Goal: Transaction & Acquisition: Purchase product/service

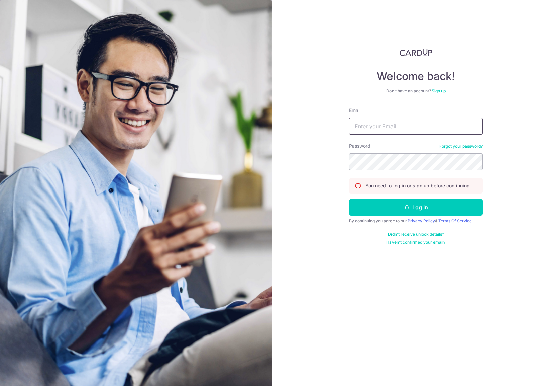
type input "jason@bespokehabitatshen.com"
click at [391, 207] on button "Log in" at bounding box center [416, 207] width 134 height 17
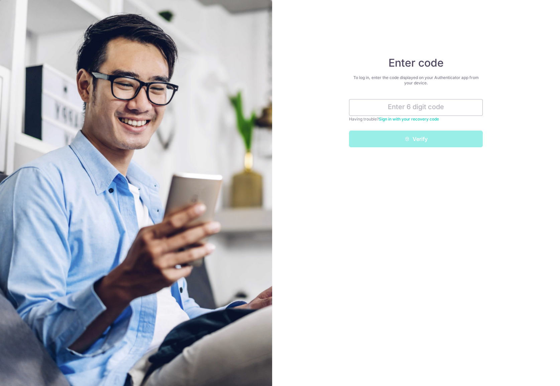
click at [370, 116] on div "Having trouble? Sign in with your recovery code" at bounding box center [416, 119] width 134 height 7
click at [436, 103] on input "text" at bounding box center [416, 107] width 134 height 17
paste input "229234"
type input "229234"
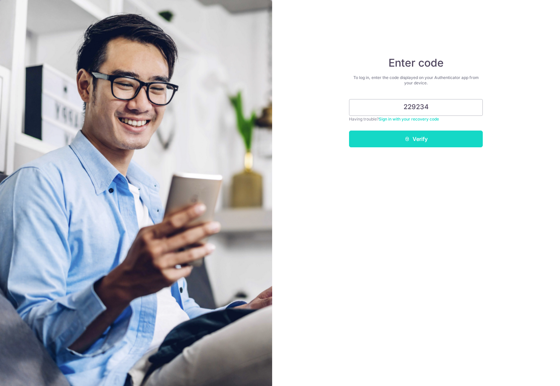
click at [422, 142] on button "Verify" at bounding box center [416, 138] width 134 height 17
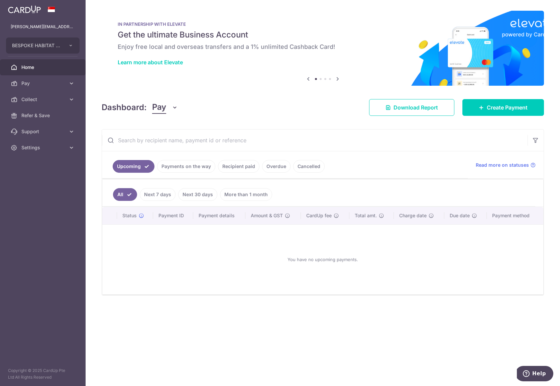
click at [157, 198] on link "Next 7 days" at bounding box center [158, 194] width 36 height 13
click at [172, 167] on link "Payments on the way" at bounding box center [186, 166] width 58 height 13
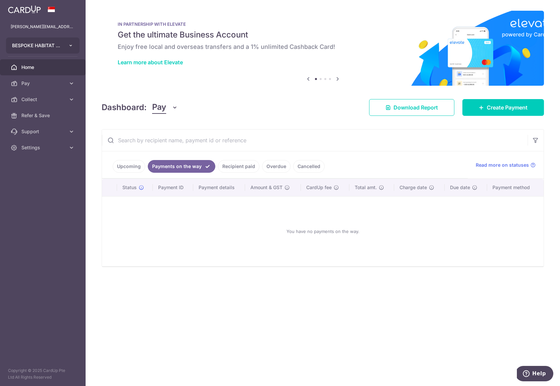
click at [66, 45] on button "BESPOKE HABITAT SHEN PTE. LTD." at bounding box center [43, 45] width 74 height 16
click at [50, 85] on span "Pay" at bounding box center [43, 83] width 44 height 7
click at [40, 99] on span "Payments" at bounding box center [43, 99] width 44 height 7
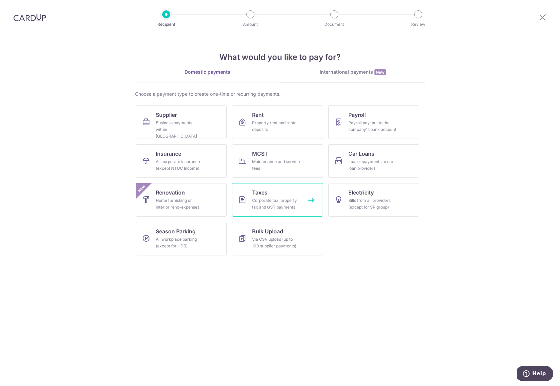
click at [286, 200] on div "Corporate tax, property tax and GST payments" at bounding box center [276, 203] width 48 height 13
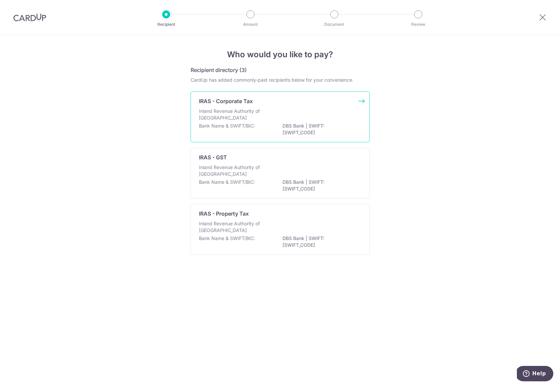
click at [300, 105] on div "IRAS - Corporate Tax Inland Revenue Authority of [GEOGRAPHIC_DATA] Bank Name & …" at bounding box center [280, 116] width 179 height 51
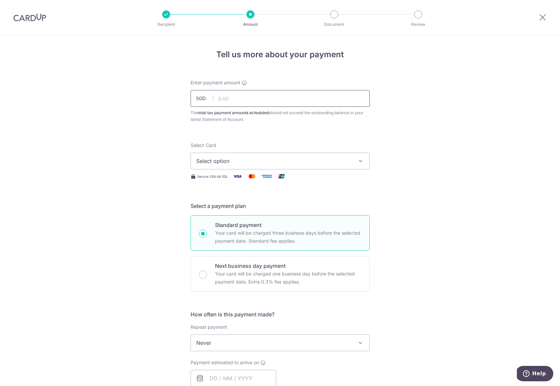
click at [275, 101] on input "text" at bounding box center [280, 98] width 179 height 17
paste input "9,478.18"
click at [220, 100] on input "9,478.18" at bounding box center [280, 98] width 179 height 17
paste input "9,"
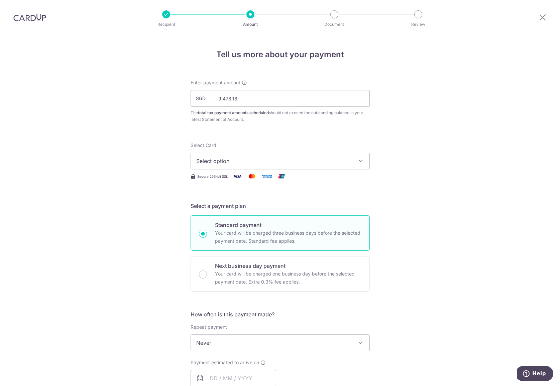
type input "9,478.18"
click at [287, 120] on div "The total tax payment amounts scheduled should not exceed the outstanding balan…" at bounding box center [280, 115] width 179 height 13
click at [164, 158] on div "Tell us more about your payment Enter payment amount SGD 9,478.18 9478.18 The t…" at bounding box center [280, 368] width 560 height 666
click at [212, 163] on span "Select option" at bounding box center [274, 161] width 156 height 8
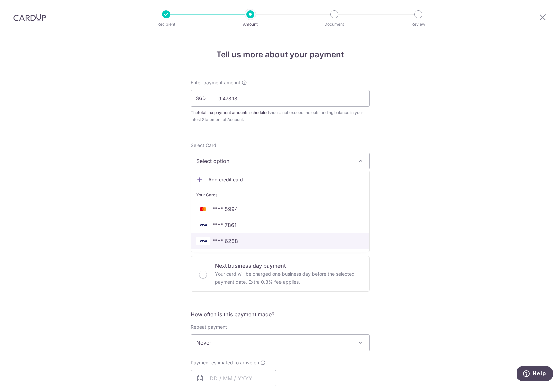
click at [229, 241] on span "**** 6268" at bounding box center [225, 241] width 26 height 8
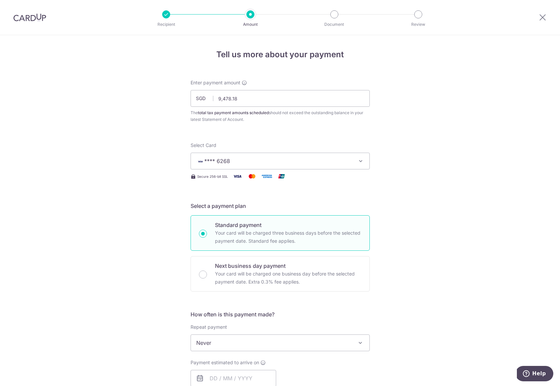
click at [144, 213] on div "Tell us more about your payment Enter payment amount SGD 9,478.18 9478.18 The t…" at bounding box center [280, 368] width 560 height 666
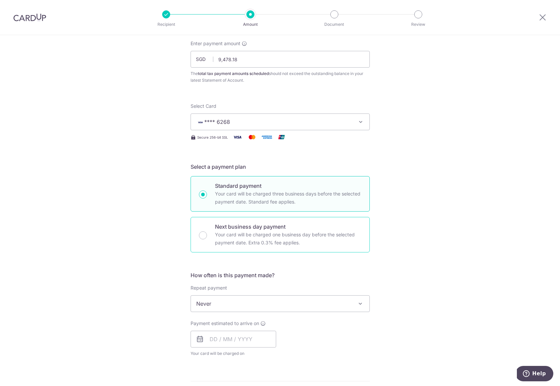
scroll to position [43, 0]
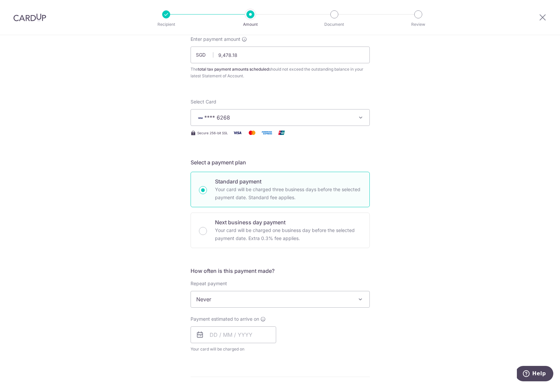
click at [222, 303] on span "Never" at bounding box center [280, 299] width 179 height 16
click at [129, 290] on div "Tell us more about your payment Enter payment amount SGD 9,478.18 9478.18 The t…" at bounding box center [280, 325] width 560 height 666
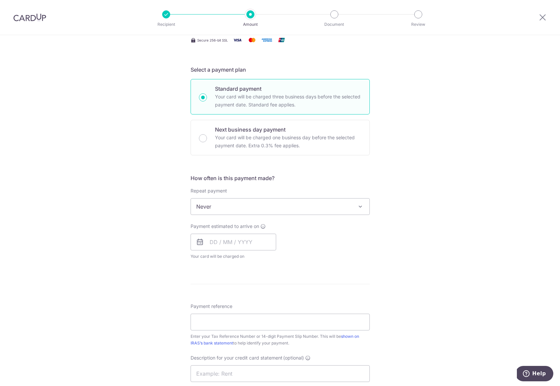
scroll to position [248, 0]
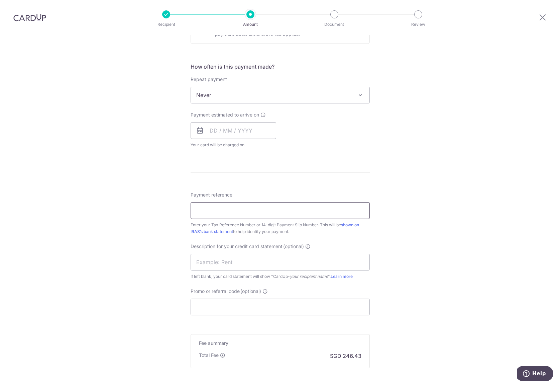
click at [239, 212] on input "Payment reference" at bounding box center [280, 210] width 179 height 17
click at [292, 229] on div "Enter your Tax Reference Number or 14-digit Payment Slip Number. This will be s…" at bounding box center [280, 227] width 179 height 13
click at [252, 207] on input "Payment reference" at bounding box center [280, 210] width 179 height 17
click at [257, 207] on input "Payment reference" at bounding box center [280, 210] width 179 height 17
paste input "15812377610043"
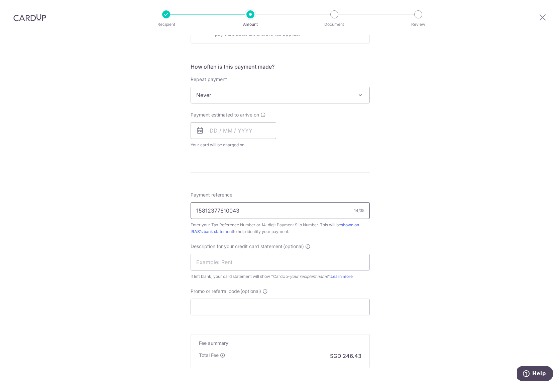
type input "15812377610043"
click at [120, 215] on div "Tell us more about your payment Enter payment amount SGD 9,478.18 9478.18 The t…" at bounding box center [280, 121] width 560 height 666
click at [106, 160] on div "Tell us more about your payment Enter payment amount SGD 9,478.18 9478.18 The t…" at bounding box center [280, 121] width 560 height 666
click at [238, 133] on input "text" at bounding box center [234, 130] width 86 height 17
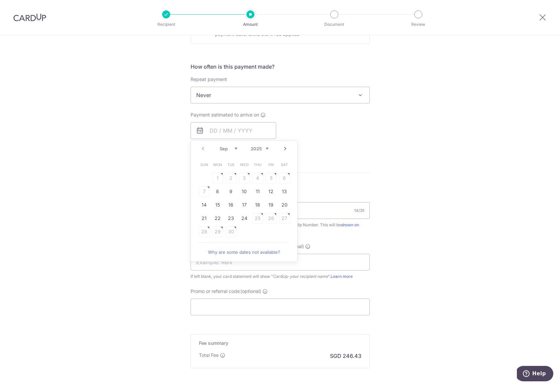
click at [227, 149] on select "Sep Oct Nov Dec" at bounding box center [229, 148] width 18 height 5
click at [243, 179] on table "Sun Mon Tue Wed Thu Fri Sat 1 2 3 4 5 6 7 8 9 10 11 12 13 14 15 16 17 18 19 20 …" at bounding box center [245, 198] width 94 height 80
click at [205, 150] on link "Prev" at bounding box center [203, 149] width 8 height 8
click at [255, 218] on table "Sun Mon Tue Wed Thu Fri Sat 1 2 3 4 5 6 7 8 9 10 11 12 13 14 15 16 17 18 19 20 …" at bounding box center [245, 198] width 94 height 80
click at [235, 252] on link "Why are some dates not available?" at bounding box center [244, 251] width 90 height 13
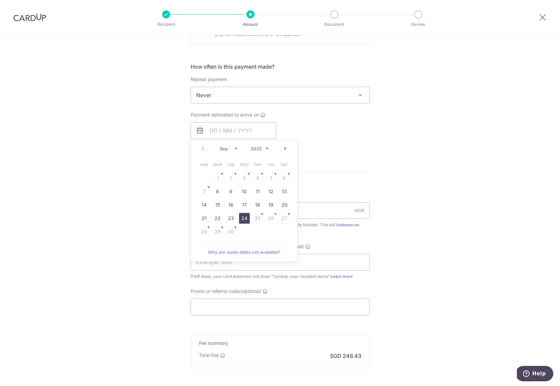
click at [243, 219] on link "24" at bounding box center [244, 218] width 11 height 11
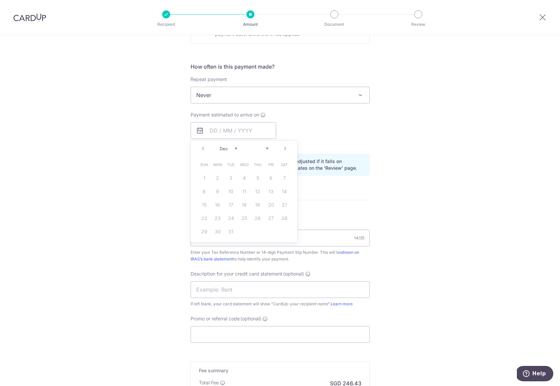
type input "24/09/2025"
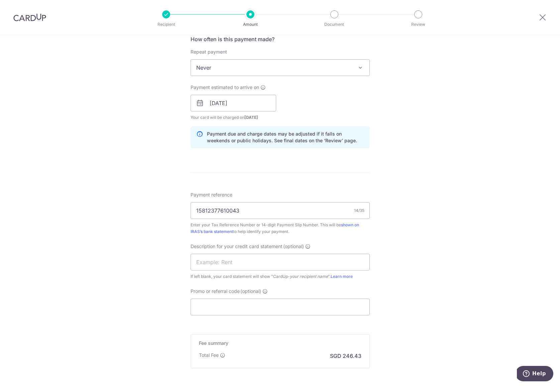
click at [129, 177] on div "Tell us more about your payment Enter payment amount SGD 9,478.18 9478.18 The t…" at bounding box center [280, 107] width 560 height 694
click at [228, 107] on input "[DATE]" at bounding box center [234, 103] width 86 height 17
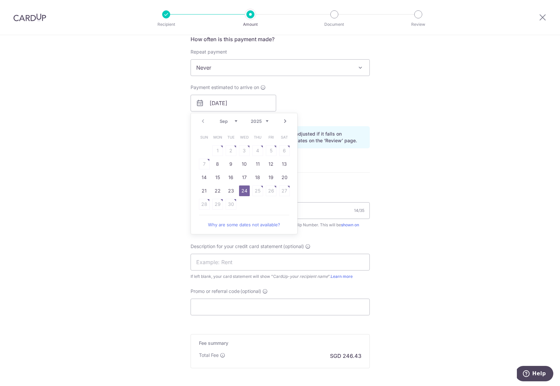
click at [240, 121] on div "Sep Oct Nov Dec 2025 2026" at bounding box center [244, 121] width 49 height 6
click at [231, 123] on select "Sep Oct Nov Dec" at bounding box center [229, 120] width 18 height 5
click at [219, 115] on div "Prev Next Sep Oct Nov Dec 2025 2026" at bounding box center [244, 121] width 106 height 16
click at [221, 120] on select "Sep Oct Nov Dec" at bounding box center [229, 120] width 18 height 5
click at [240, 189] on link "24" at bounding box center [244, 190] width 11 height 11
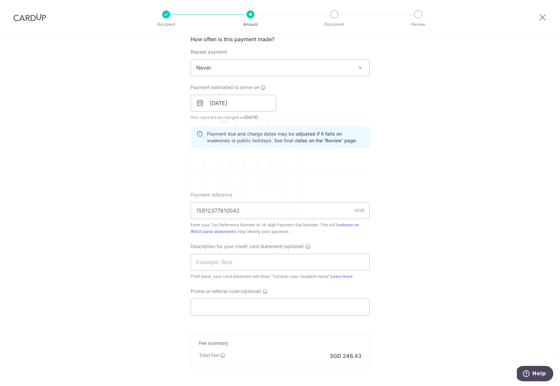
click at [144, 177] on div "Tell us more about your payment Enter payment amount SGD 9,478.18 9478.18 The t…" at bounding box center [280, 107] width 560 height 694
click at [130, 186] on div "Tell us more about your payment Enter payment amount SGD 9,478.18 9478.18 The t…" at bounding box center [280, 107] width 560 height 694
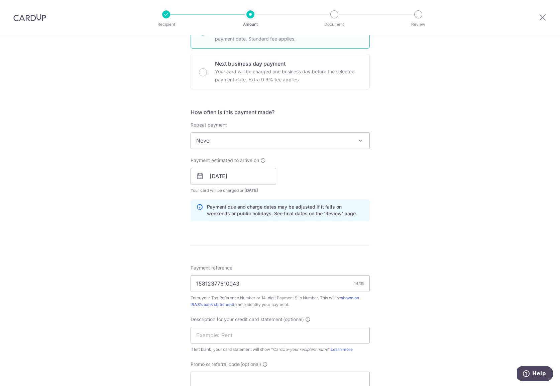
scroll to position [281, 0]
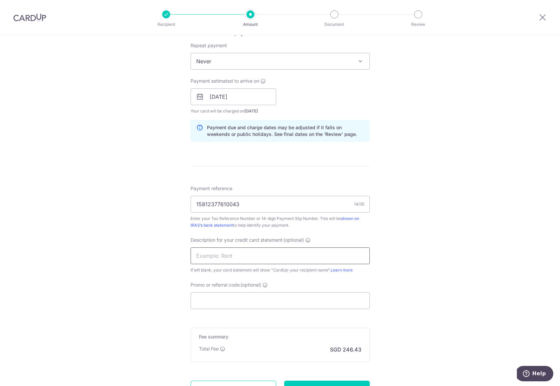
click at [222, 254] on input "text" at bounding box center [280, 255] width 179 height 17
click at [242, 257] on input "text" at bounding box center [280, 255] width 179 height 17
click at [156, 259] on div "Tell us more about your payment Enter payment amount SGD 9,478.18 9478.18 The t…" at bounding box center [280, 101] width 560 height 694
click at [240, 256] on input "text" at bounding box center [280, 255] width 179 height 17
click at [231, 256] on input "text" at bounding box center [280, 255] width 179 height 17
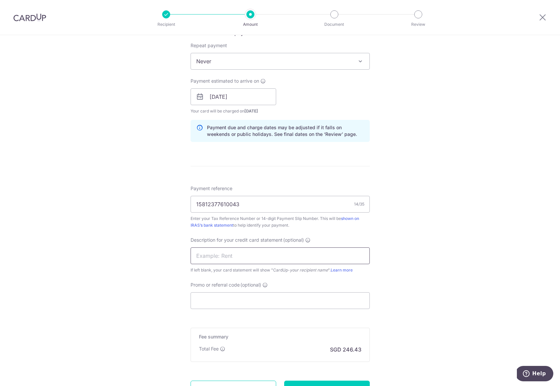
click at [242, 254] on input "text" at bounding box center [280, 255] width 179 height 17
click at [173, 276] on div "Tell us more about your payment Enter payment amount SGD 9,478.18 9478.18 The t…" at bounding box center [280, 101] width 560 height 694
click at [264, 285] on icon at bounding box center [265, 284] width 5 height 5
click at [264, 292] on input "Promo or referral code (optional) Enter either a promo code or a referral code …" at bounding box center [280, 300] width 179 height 17
click at [142, 298] on div "Tell us more about your payment Enter payment amount SGD 9,478.18 9478.18 The t…" at bounding box center [280, 101] width 560 height 694
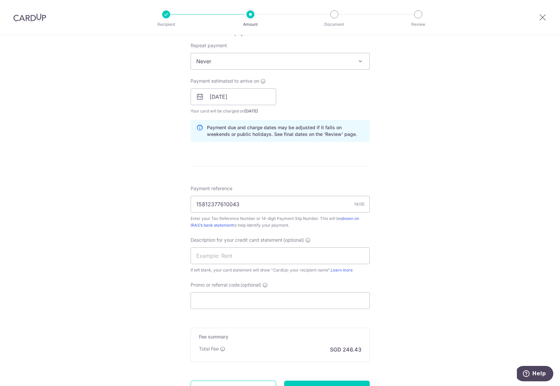
scroll to position [343, 0]
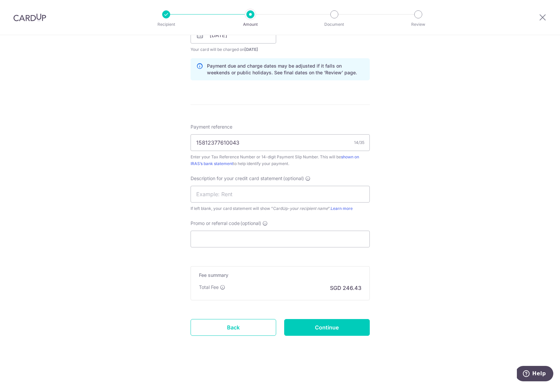
click at [150, 284] on div "Tell us more about your payment Enter payment amount SGD 9,478.18 9478.18 The t…" at bounding box center [280, 39] width 560 height 694
click at [274, 239] on input "Promo or referral code (optional)" at bounding box center [280, 239] width 179 height 17
paste input "15812377610043"
type input "15812377610043"
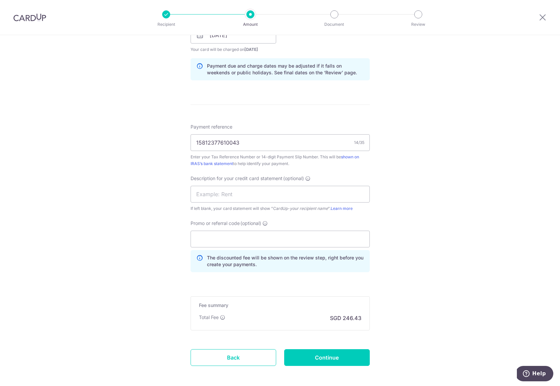
click at [106, 207] on div "Tell us more about your payment Enter payment amount SGD 9,478.18 9478.18 The t…" at bounding box center [280, 54] width 560 height 724
click at [130, 149] on div "Tell us more about your payment Enter payment amount SGD 9,478.18 9478.18 The t…" at bounding box center [280, 54] width 560 height 724
click at [272, 241] on input "Promo or referral code (optional)" at bounding box center [280, 239] width 179 height 17
paste input "BOFF185"
type input "BOFF185"
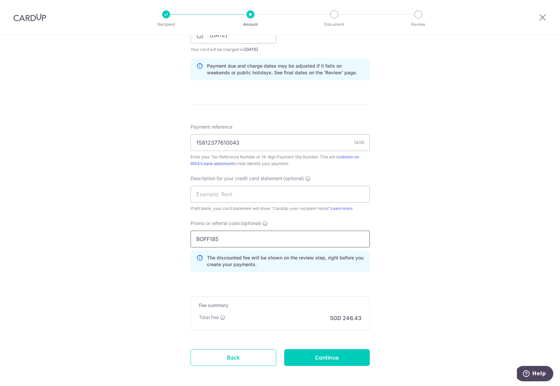
click at [268, 237] on input "BOFF185" at bounding box center [280, 239] width 179 height 17
click at [115, 250] on div "Tell us more about your payment Enter payment amount SGD 9,478.18 9478.18 The t…" at bounding box center [280, 54] width 560 height 724
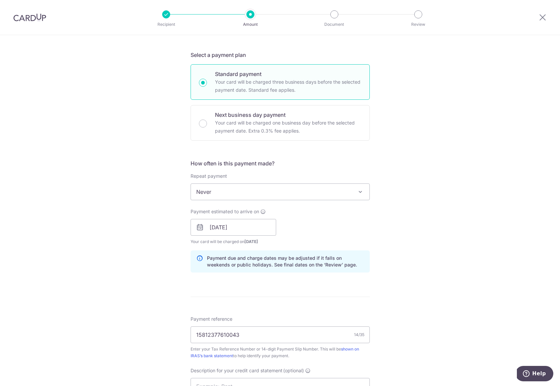
scroll to position [373, 0]
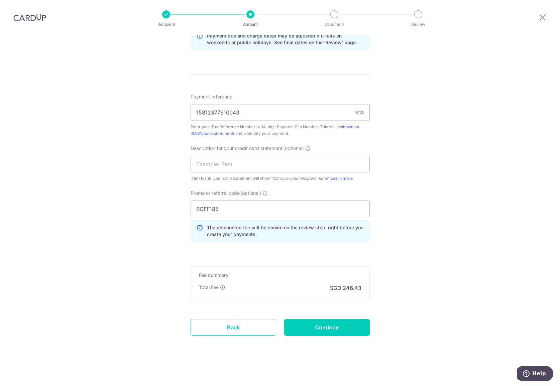
click at [315, 318] on form "Enter payment amount SGD 9,478.18 9478.18 The total tax payment amounts schedul…" at bounding box center [280, 30] width 179 height 648
click at [322, 331] on input "Continue" at bounding box center [327, 327] width 86 height 17
type input "Create Schedule"
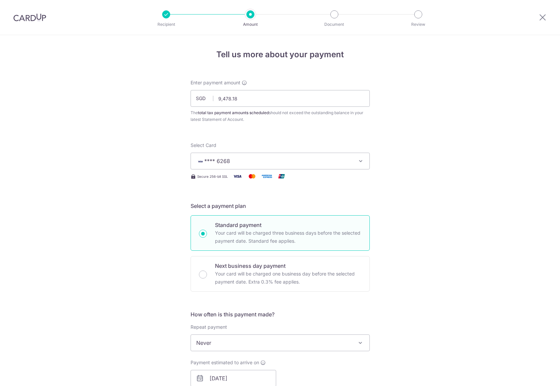
scroll to position [382, 0]
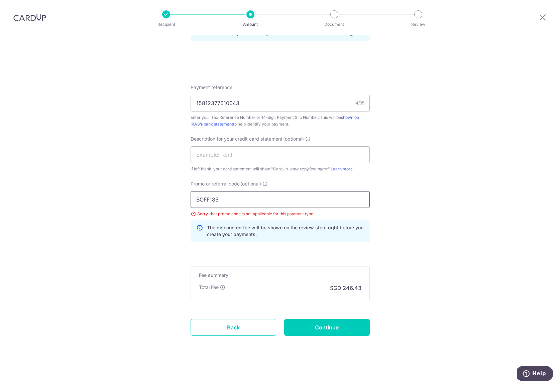
click at [246, 204] on input "BOFF185" at bounding box center [280, 199] width 179 height 17
click at [437, 235] on div "Tell us more about your payment Enter payment amount SGD 9,478.18 9478.18 The t…" at bounding box center [280, 19] width 560 height 733
click at [261, 199] on input "Promo or referral code (optional)" at bounding box center [280, 199] width 179 height 17
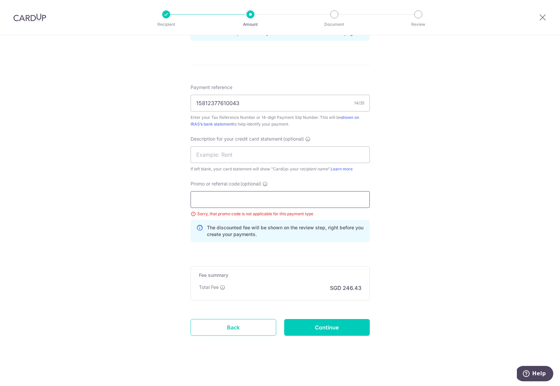
paste input "BREC179"
type input "BREC179"
click at [336, 324] on input "Continue" at bounding box center [327, 327] width 86 height 17
type input "Update Schedule"
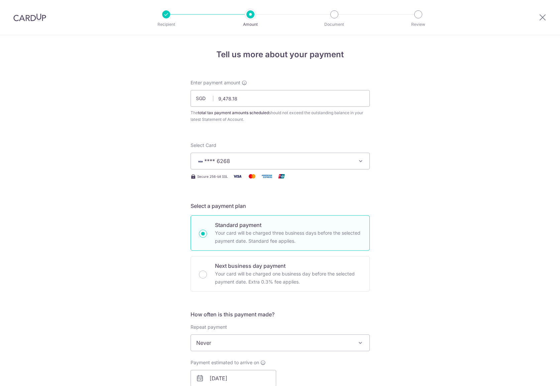
scroll to position [382, 0]
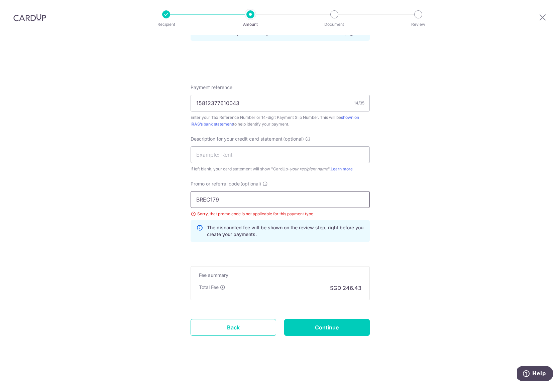
click at [234, 201] on input "BREC179" at bounding box center [280, 199] width 179 height 17
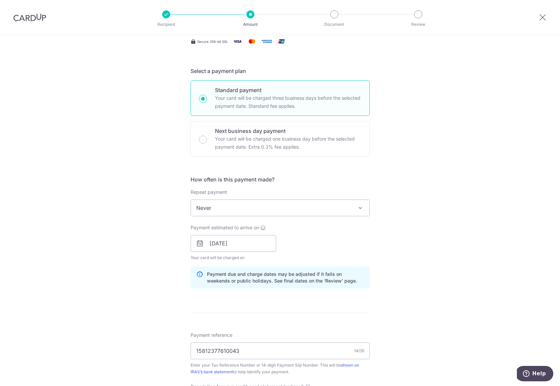
scroll to position [352, 0]
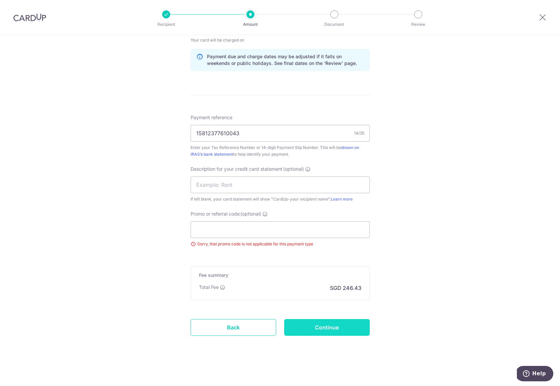
click at [338, 328] on input "Continue" at bounding box center [327, 327] width 86 height 17
type input "Update Schedule"
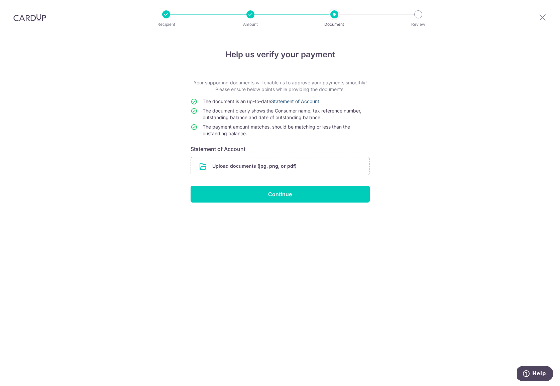
click at [291, 102] on link "Statement of Account" at bounding box center [295, 101] width 48 height 6
click at [251, 163] on input "file" at bounding box center [280, 165] width 179 height 17
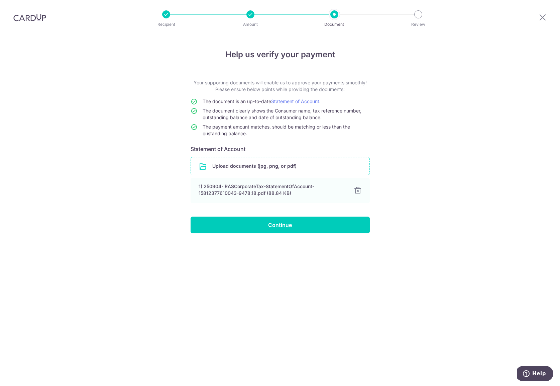
click at [281, 166] on input "file" at bounding box center [280, 165] width 179 height 17
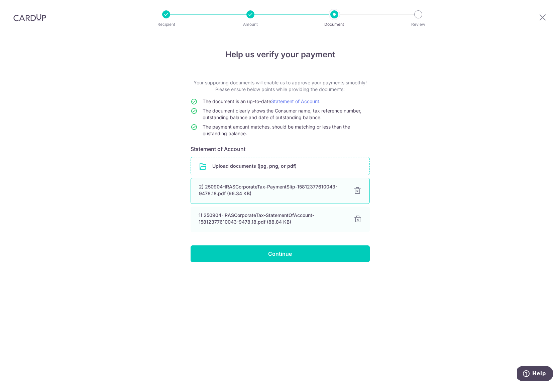
drag, startPoint x: 267, startPoint y: 191, endPoint x: 256, endPoint y: 194, distance: 11.9
click at [260, 194] on div "2) 250904-IRASCorporateTax-PaymentSlip-15812377610043-9478.18.pdf (96.34 KB)" at bounding box center [272, 189] width 147 height 13
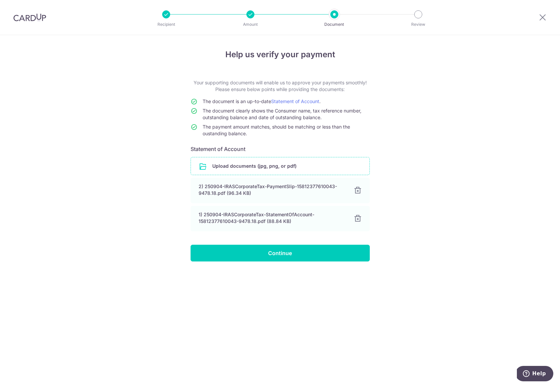
click at [159, 195] on div "Help us verify your payment Your supporting documents will enable us to approve…" at bounding box center [280, 210] width 560 height 351
click at [268, 250] on input "Continue" at bounding box center [280, 253] width 179 height 17
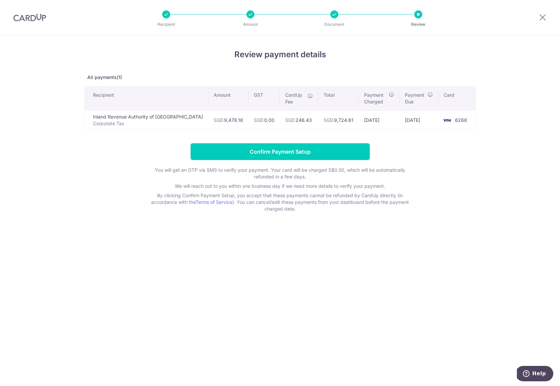
click at [203, 288] on div "Review payment details All payments(1) Recipient Amount GST CardUp Fee Total Pa…" at bounding box center [280, 210] width 560 height 351
click at [238, 274] on div "Review payment details All payments(1) Recipient Amount GST CardUp Fee Total Pa…" at bounding box center [280, 210] width 560 height 351
click at [297, 145] on input "Confirm Payment Setup" at bounding box center [280, 151] width 179 height 17
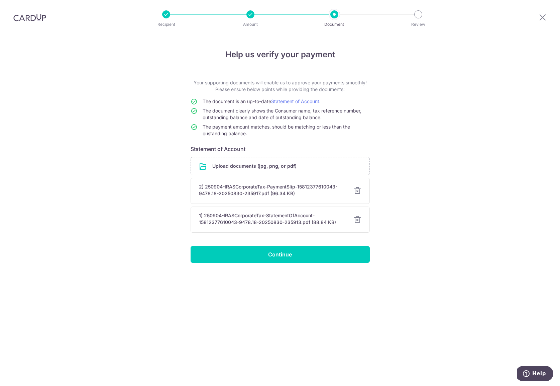
click at [112, 170] on div "Help us verify your payment Your supporting documents will enable us to approve…" at bounding box center [280, 210] width 560 height 351
click at [547, 16] on div at bounding box center [543, 17] width 35 height 35
click at [539, 17] on icon at bounding box center [543, 17] width 8 height 8
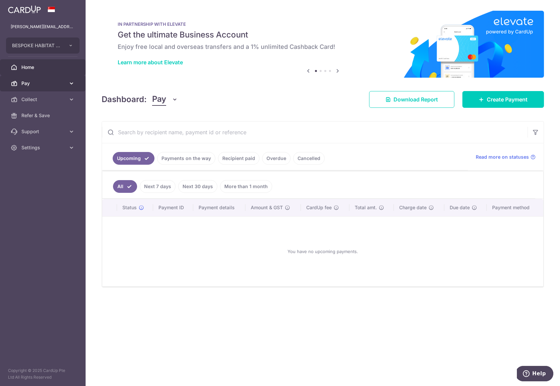
click at [35, 79] on link "Pay" at bounding box center [43, 83] width 86 height 16
click at [38, 102] on span "Payments" at bounding box center [43, 99] width 44 height 7
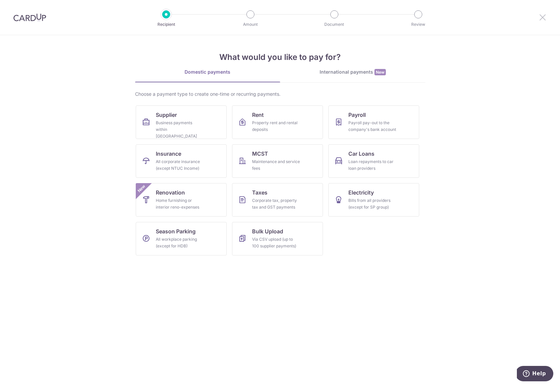
click at [544, 16] on icon at bounding box center [543, 17] width 8 height 8
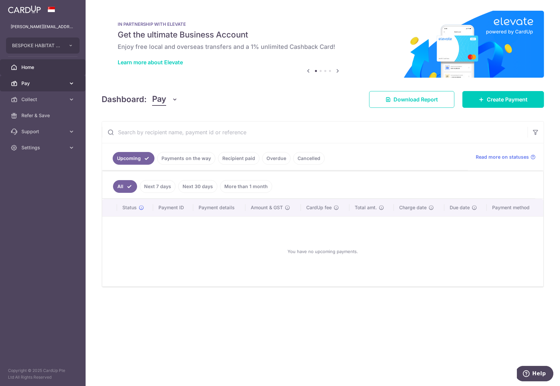
click at [44, 84] on span "Pay" at bounding box center [43, 83] width 44 height 7
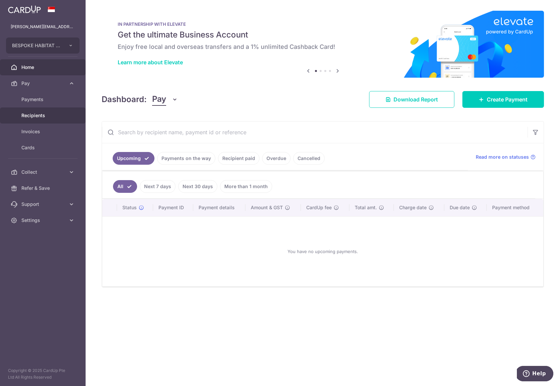
click at [29, 117] on span "Recipients" at bounding box center [43, 115] width 44 height 7
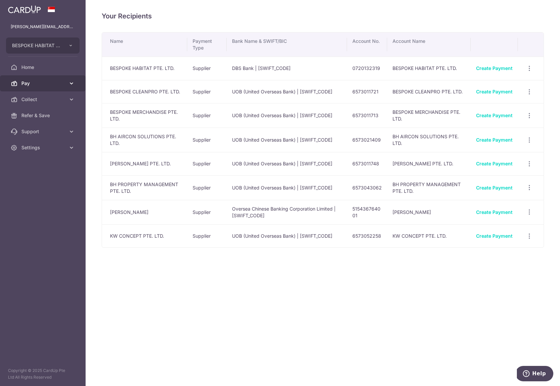
click at [40, 86] on span "Pay" at bounding box center [43, 83] width 44 height 7
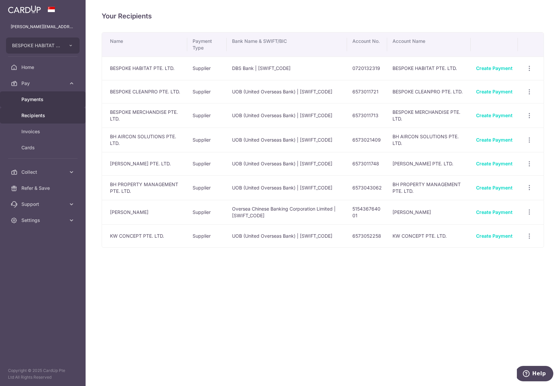
click at [39, 102] on span "Payments" at bounding box center [43, 99] width 44 height 7
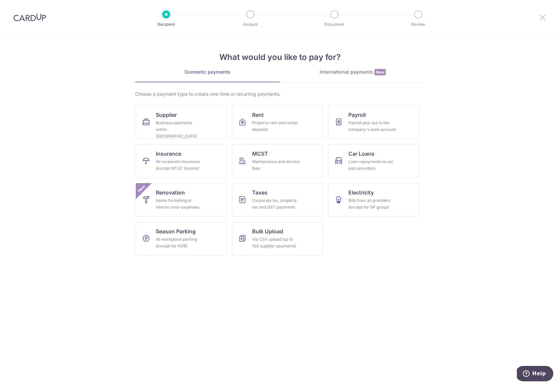
click at [542, 15] on icon at bounding box center [543, 17] width 8 height 8
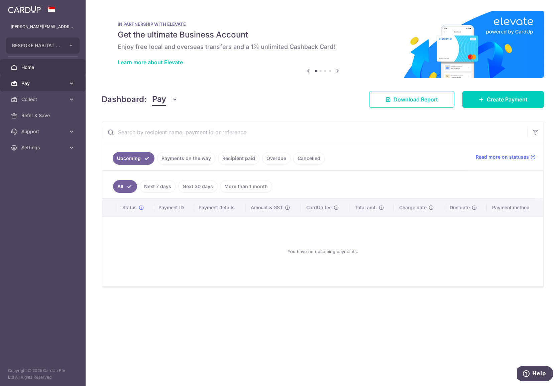
click at [52, 86] on span "Pay" at bounding box center [43, 83] width 44 height 7
click at [32, 102] on span "Payments" at bounding box center [43, 99] width 44 height 7
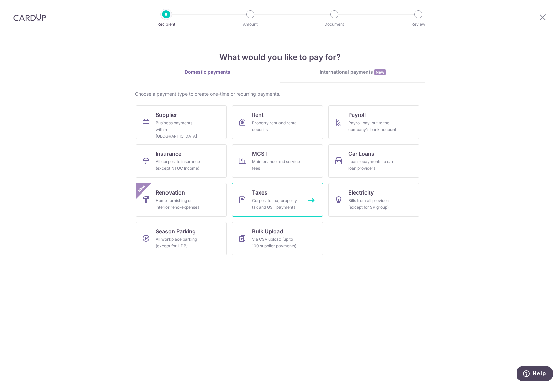
click at [272, 205] on div "Corporate tax, property tax and GST payments" at bounding box center [276, 203] width 48 height 13
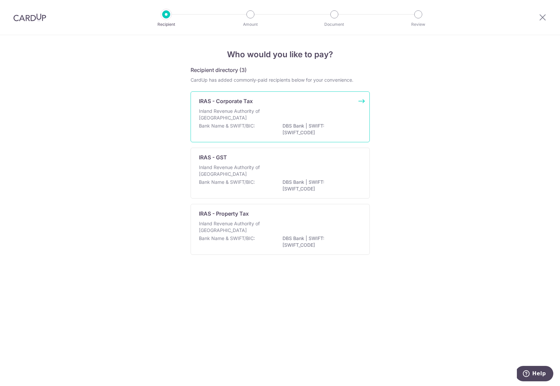
click at [256, 105] on div "IRAS - Corporate Tax Inland Revenue Authority of [GEOGRAPHIC_DATA] Bank Name & …" at bounding box center [280, 116] width 179 height 51
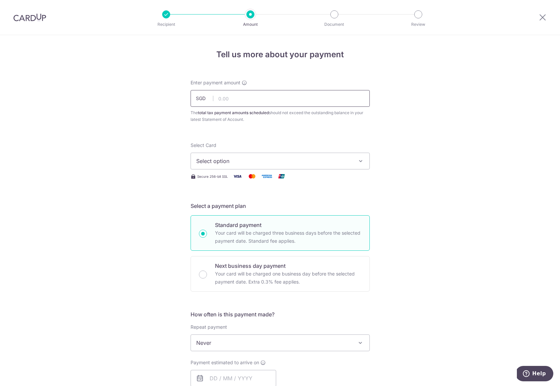
click at [257, 96] on input "text" at bounding box center [280, 98] width 179 height 17
type input "9,478.18"
click at [136, 184] on div "Tell us more about your payment Enter payment amount SGD 9,478.18 9478.18 The t…" at bounding box center [280, 368] width 560 height 666
click at [217, 161] on span "Select option" at bounding box center [274, 161] width 156 height 8
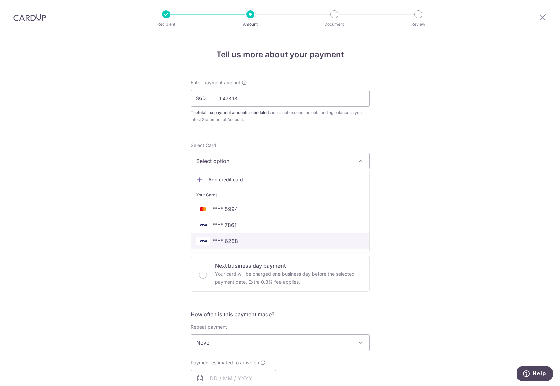
click at [224, 238] on span "**** 6268" at bounding box center [225, 241] width 26 height 8
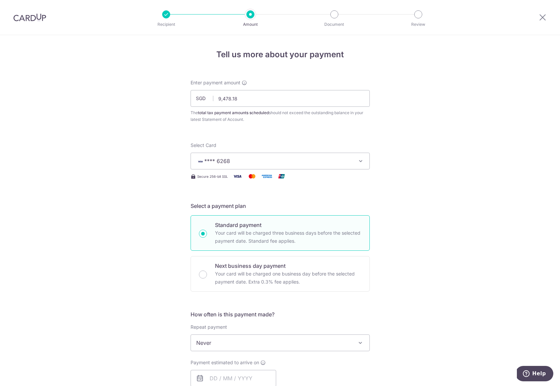
scroll to position [77, 0]
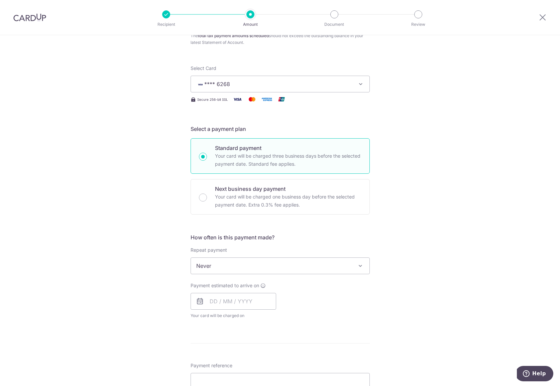
click at [227, 264] on span "Never" at bounding box center [280, 266] width 179 height 16
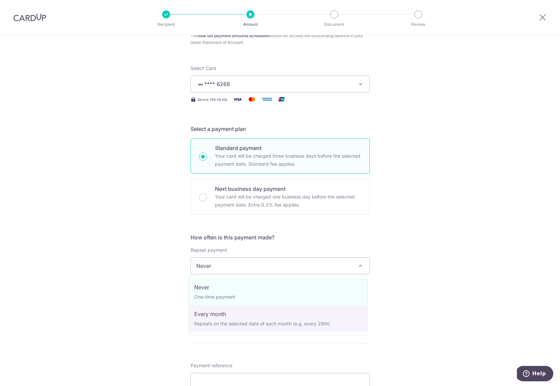
drag, startPoint x: 211, startPoint y: 294, endPoint x: 208, endPoint y: 313, distance: 18.9
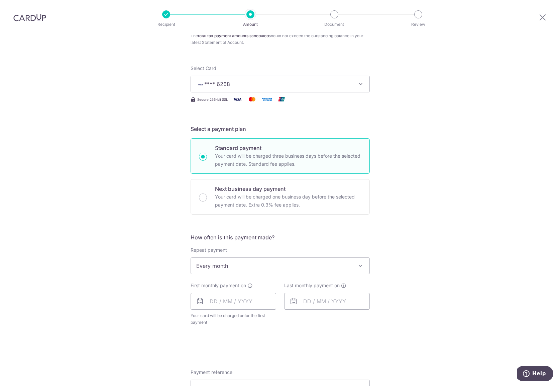
click at [221, 269] on span "Every month" at bounding box center [280, 266] width 179 height 16
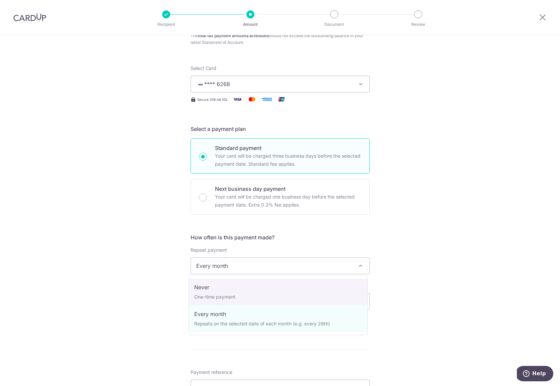
select select "1"
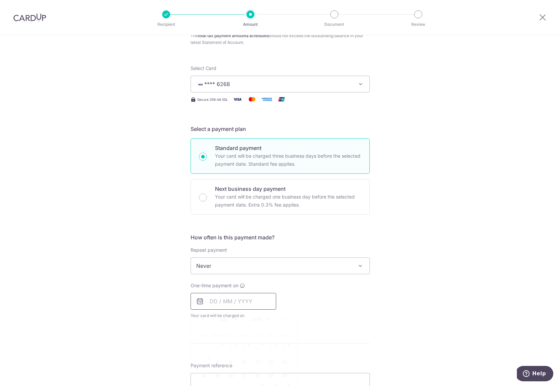
click at [208, 303] on input "text" at bounding box center [234, 301] width 86 height 17
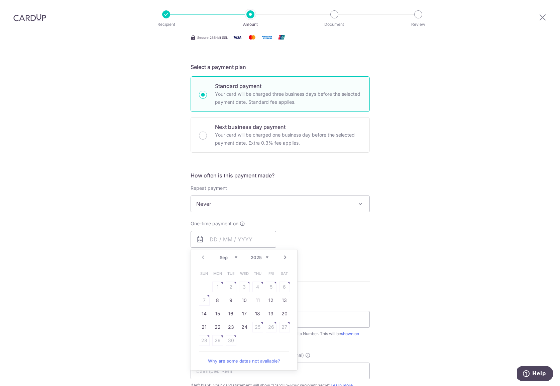
click at [225, 257] on select "Sep Oct Nov Dec" at bounding box center [229, 257] width 18 height 5
click at [247, 329] on link "24" at bounding box center [244, 327] width 11 height 11
type input "[DATE]"
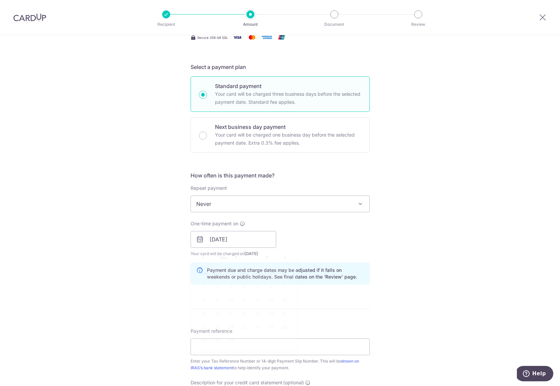
click at [246, 327] on form "Enter payment amount SGD 9,478.18 9478.18 The total tax payment amounts schedul…" at bounding box center [280, 249] width 179 height 618
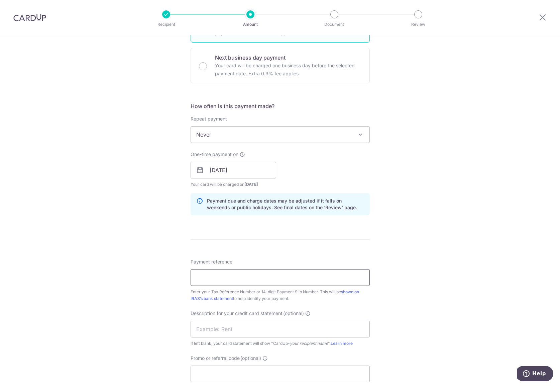
click at [234, 284] on input "Payment reference" at bounding box center [280, 277] width 179 height 17
click at [270, 275] on input "Payment reference" at bounding box center [280, 277] width 179 height 17
click at [390, 262] on div "Tell us more about your payment Enter payment amount SGD 9,478.18 9478.18 The t…" at bounding box center [280, 174] width 560 height 694
click at [209, 281] on input "Payment reference" at bounding box center [280, 277] width 179 height 17
paste input "202304563G"
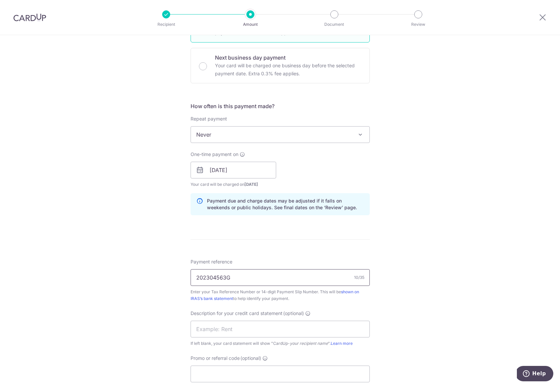
type input "202304563G"
click at [144, 283] on div "Tell us more about your payment Enter payment amount SGD 9,478.18 9478.18 The t…" at bounding box center [280, 174] width 560 height 694
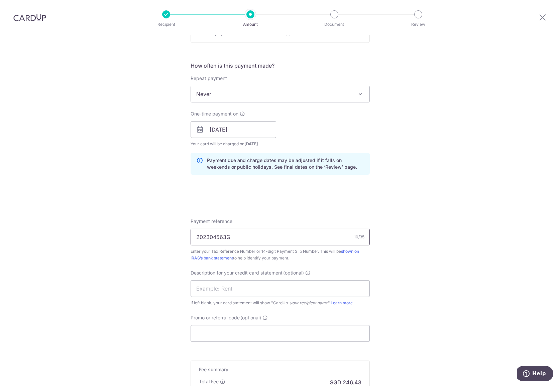
click at [208, 234] on input "202304563G" at bounding box center [280, 237] width 179 height 17
click at [63, 205] on div "Tell us more about your payment Enter payment amount SGD 9,478.18 9478.18 The t…" at bounding box center [280, 134] width 560 height 694
click at [209, 286] on input "text" at bounding box center [280, 288] width 179 height 17
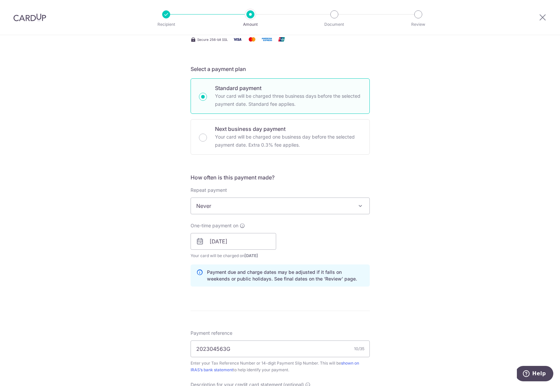
scroll to position [207, 0]
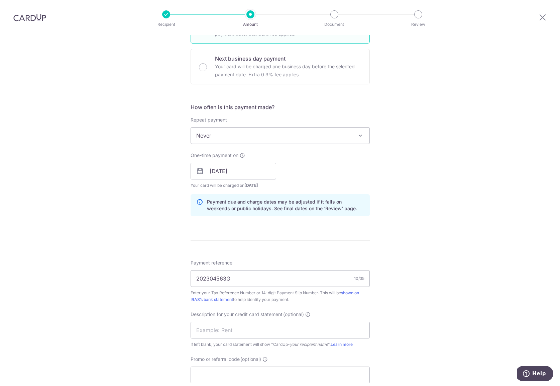
click at [128, 252] on div "Tell us more about your payment Enter payment amount SGD 9,478.18 9478.18 The t…" at bounding box center [280, 175] width 560 height 694
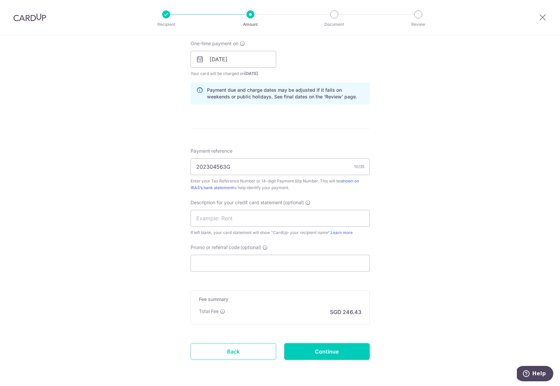
scroll to position [343, 0]
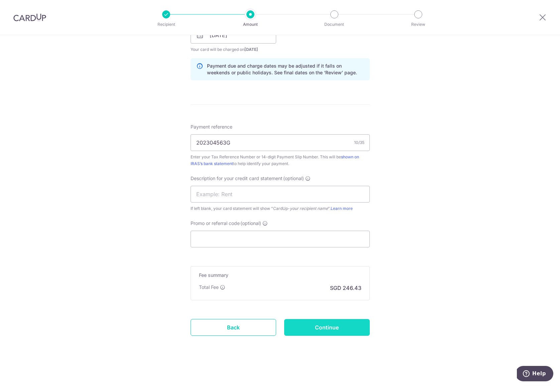
click at [306, 326] on input "Continue" at bounding box center [327, 327] width 86 height 17
type input "Create Schedule"
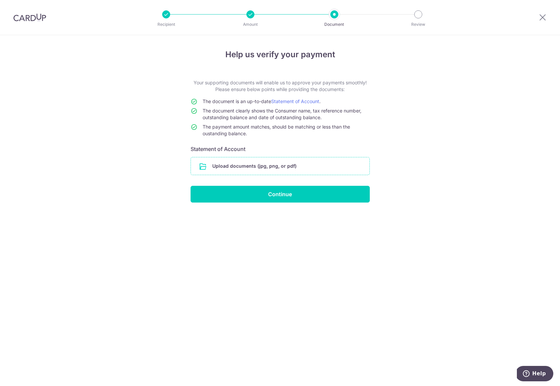
click at [297, 167] on input "file" at bounding box center [280, 165] width 179 height 17
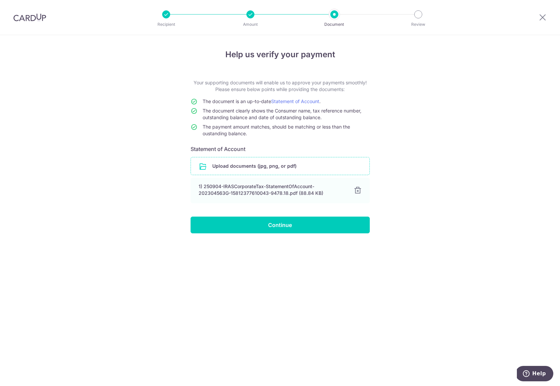
click at [161, 200] on div "Help us verify your payment Your supporting documents will enable us to approve…" at bounding box center [280, 210] width 560 height 351
click at [261, 162] on input "file" at bounding box center [280, 165] width 179 height 17
click at [250, 227] on input "Continue" at bounding box center [280, 224] width 179 height 17
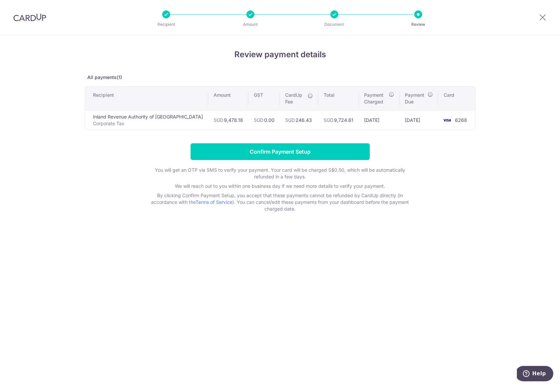
click at [249, 118] on td "SGD 0.00" at bounding box center [264, 119] width 31 height 19
click at [97, 186] on form "Confirm Payment Setup You will get an OTP via SMS to verify your payment. Your …" at bounding box center [280, 177] width 391 height 69
click at [264, 150] on input "Confirm Payment Setup" at bounding box center [280, 151] width 179 height 17
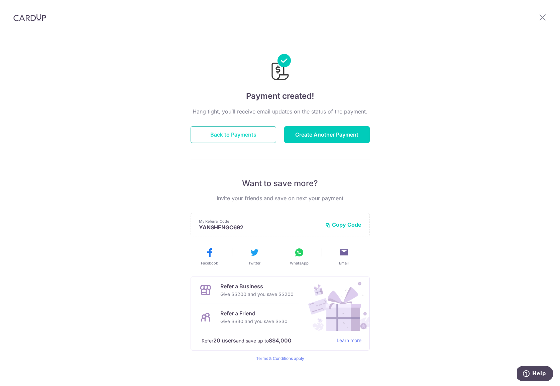
click at [225, 130] on button "Back to Payments" at bounding box center [234, 134] width 86 height 17
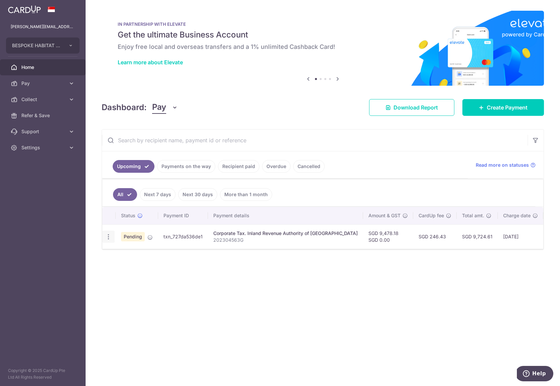
click at [111, 239] on icon "button" at bounding box center [108, 236] width 7 height 7
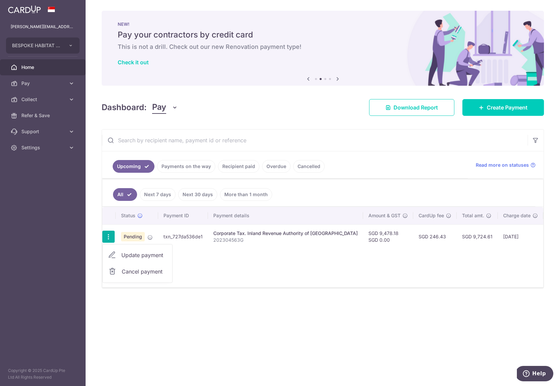
click at [130, 253] on span "Update payment" at bounding box center [144, 255] width 46 height 8
radio input "true"
type input "9,478.18"
type input "[DATE]"
type input "202304563G"
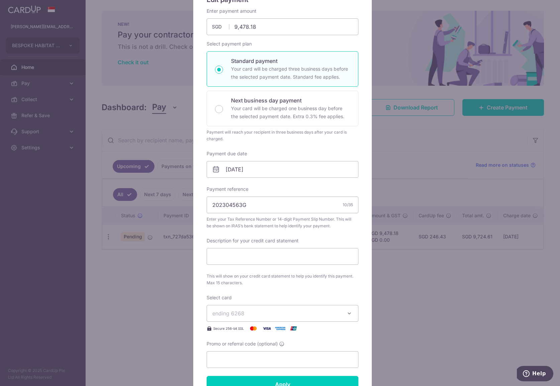
scroll to position [213, 0]
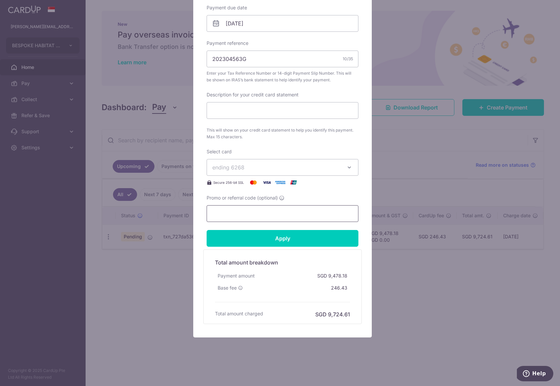
click at [292, 207] on input "Promo or referral code (optional)" at bounding box center [283, 213] width 152 height 17
paste input "GSTBIZ195"
type input "GSTBIZ195"
click at [272, 236] on input "Apply" at bounding box center [283, 238] width 152 height 17
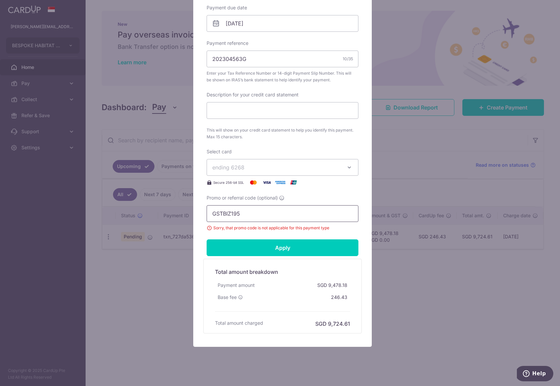
click at [274, 213] on input "GSTBIZ195" at bounding box center [283, 213] width 152 height 17
click at [239, 56] on input "202304563G" at bounding box center [283, 59] width 152 height 17
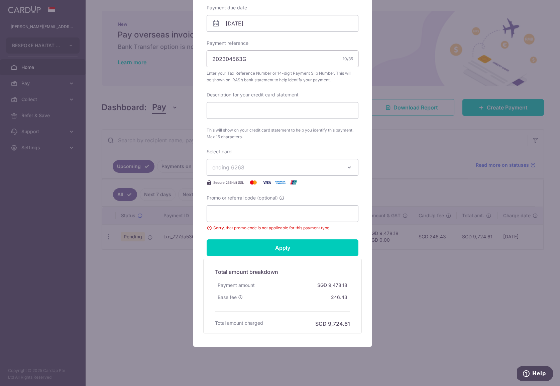
click at [239, 56] on input "202304563G" at bounding box center [283, 59] width 152 height 17
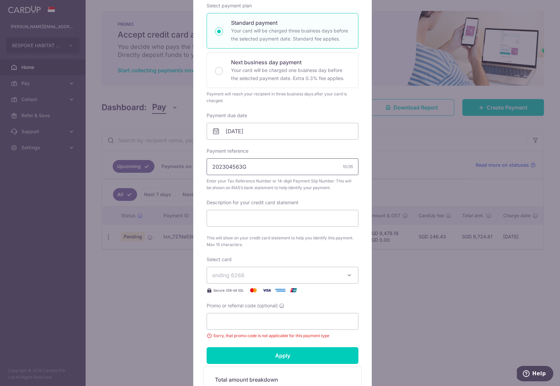
scroll to position [0, 0]
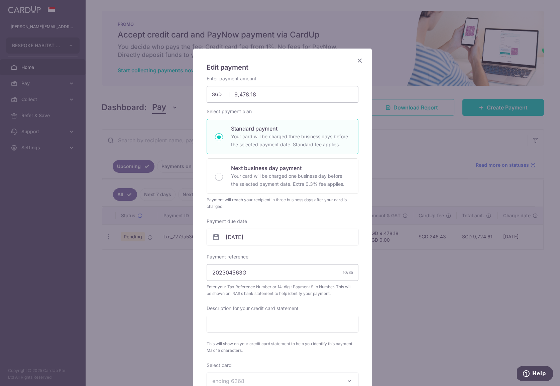
click at [363, 57] on div "Edit payment By clicking apply, you will make changes to all payments to Inland…" at bounding box center [282, 305] width 179 height 512
click at [358, 59] on icon "Close" at bounding box center [360, 60] width 8 height 8
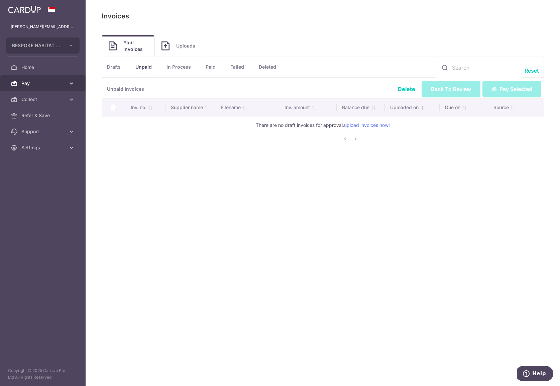
click at [44, 82] on span "Pay" at bounding box center [43, 83] width 44 height 7
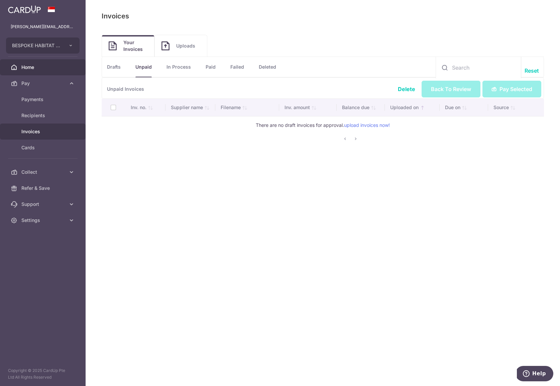
click at [40, 61] on link "Home" at bounding box center [43, 67] width 86 height 16
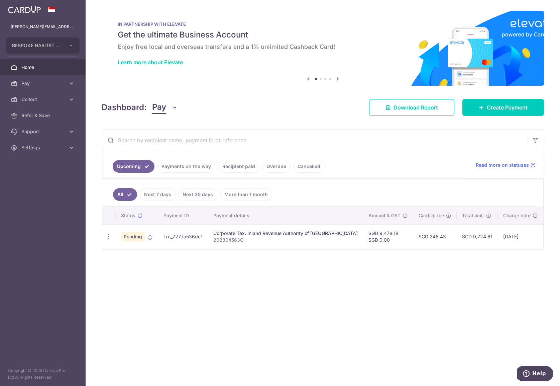
click at [270, 305] on div "× Pause Schedule Pause all future payments in this series Pause just this one p…" at bounding box center [323, 193] width 475 height 386
drag, startPoint x: 348, startPoint y: 290, endPoint x: 281, endPoint y: 194, distance: 116.8
click at [348, 290] on div "× Pause Schedule Pause all future payments in this series Pause just this one p…" at bounding box center [323, 193] width 475 height 386
